Goal: Task Accomplishment & Management: Complete application form

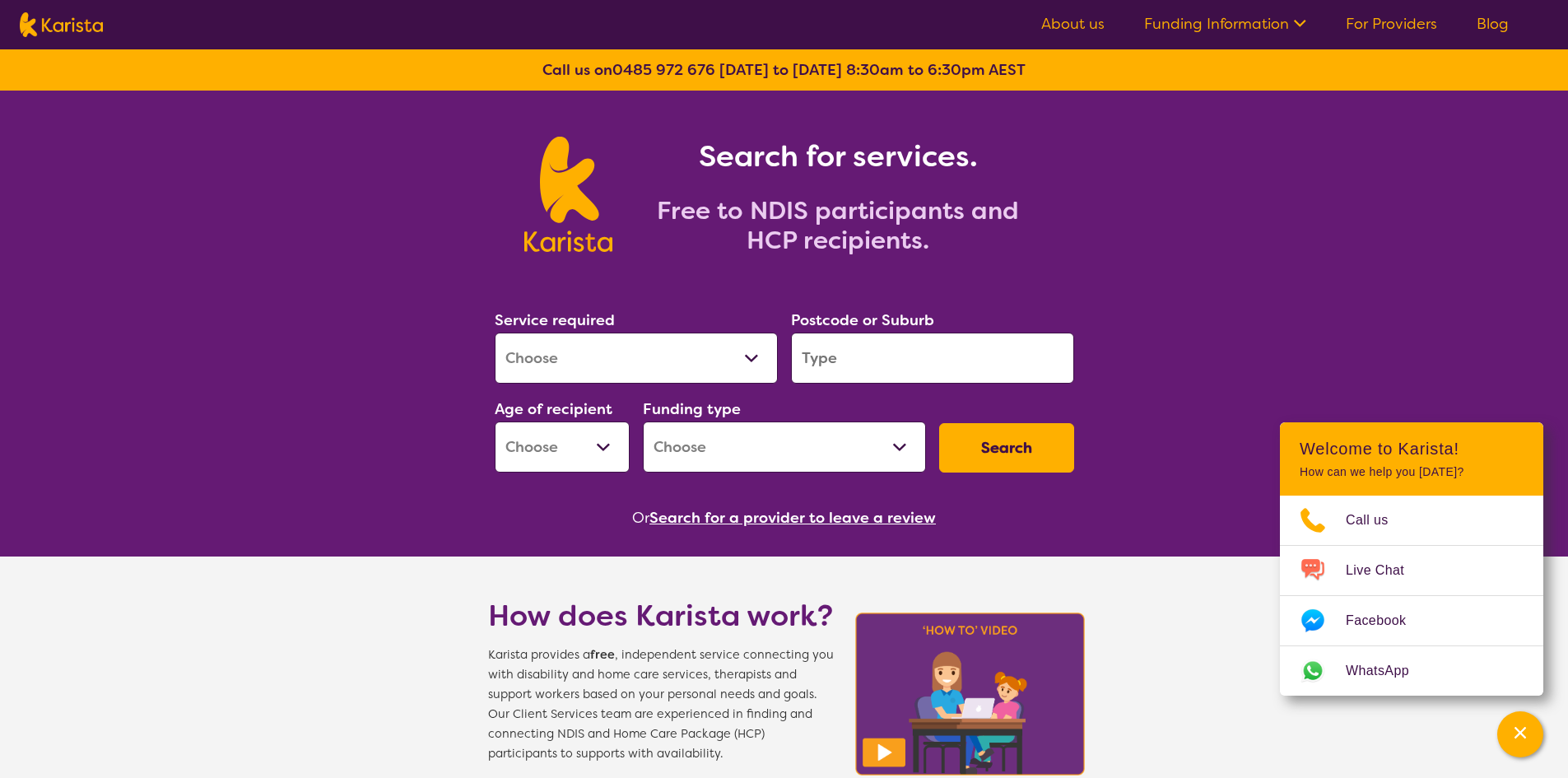
click at [612, 362] on select "Allied Health Assistant Assessment ([MEDICAL_DATA] or [MEDICAL_DATA]) Behaviour…" at bounding box center [636, 358] width 283 height 51
click at [1207, 209] on div "Search for services. Free to NDIS participants and HCP recipients." at bounding box center [784, 176] width 1568 height 171
click at [1423, 25] on link "For Providers" at bounding box center [1392, 23] width 92 height 20
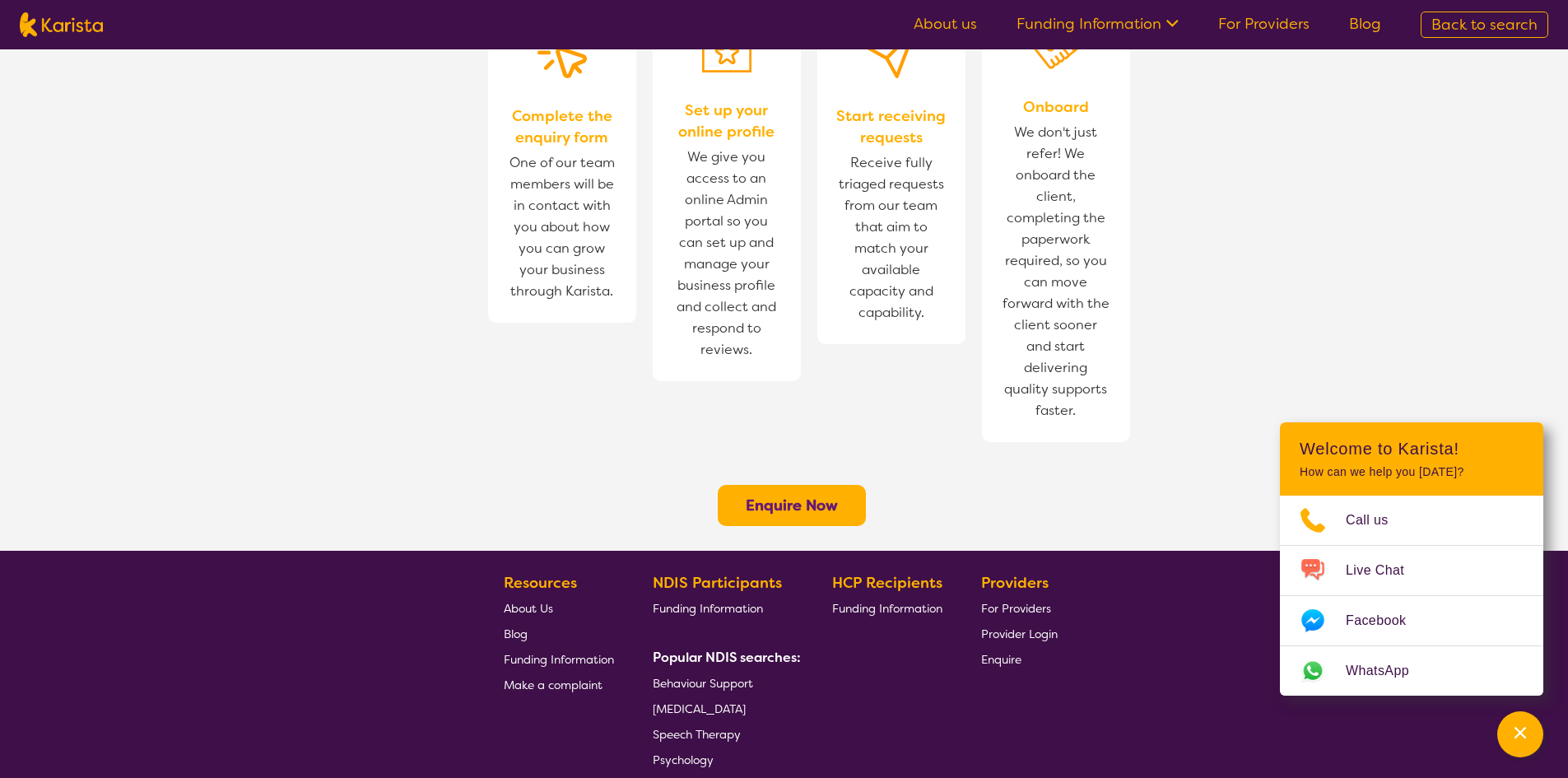
scroll to position [1152, 0]
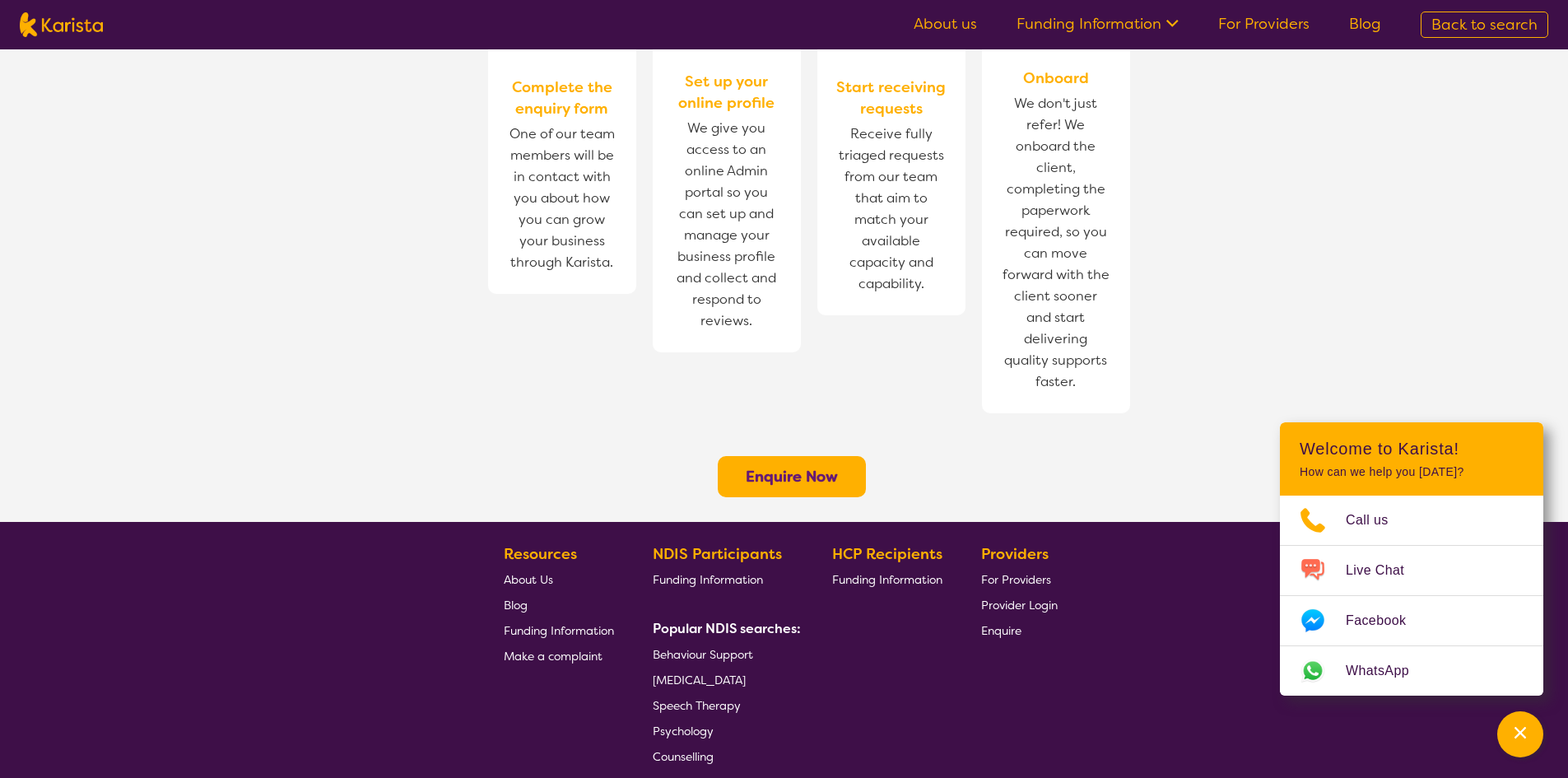
click at [795, 467] on b "Enquire Now" at bounding box center [792, 476] width 92 height 20
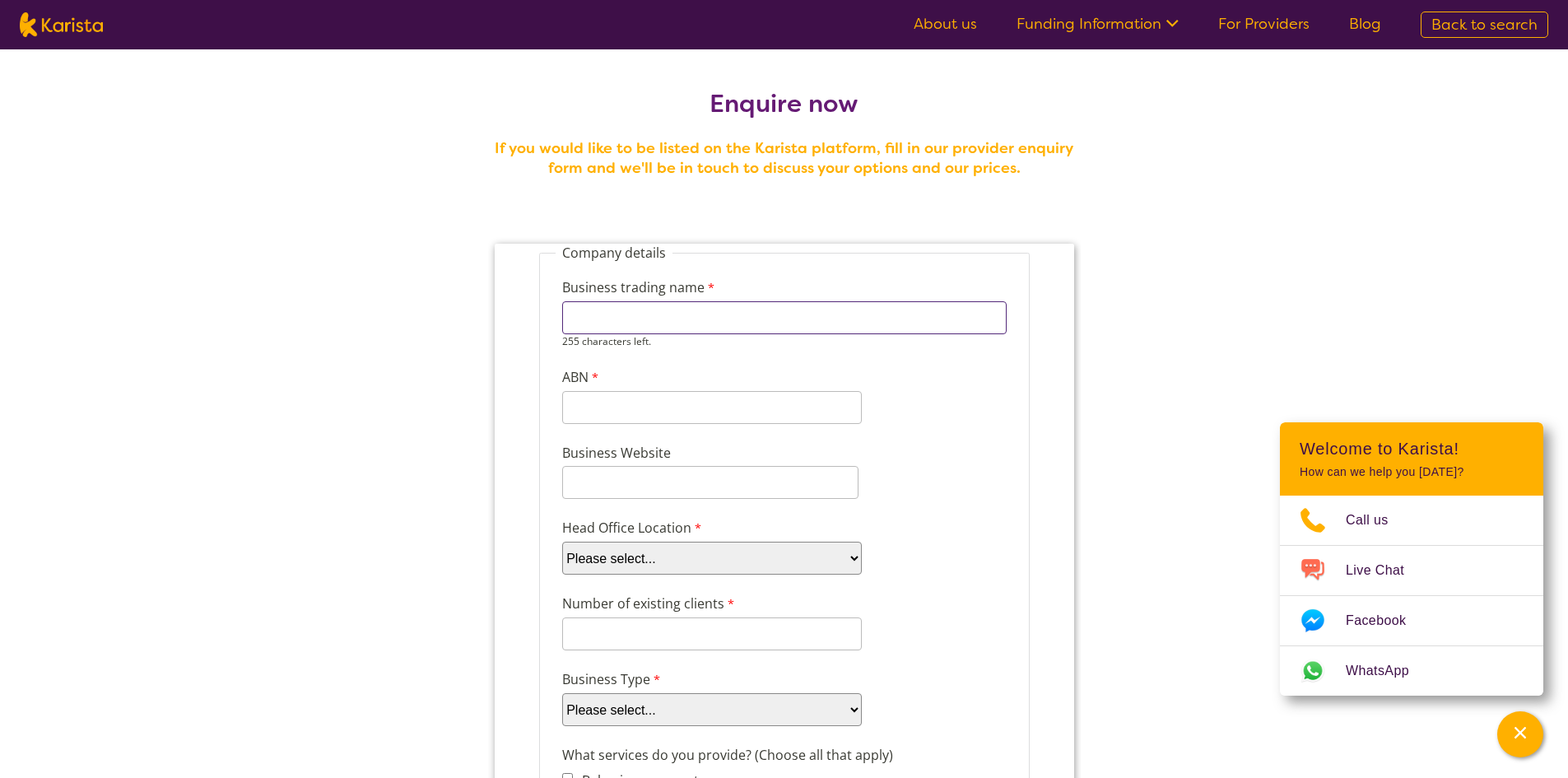
click at [637, 317] on input "Business trading name" at bounding box center [784, 317] width 445 height 32
